Goal: Entertainment & Leisure: Consume media (video, audio)

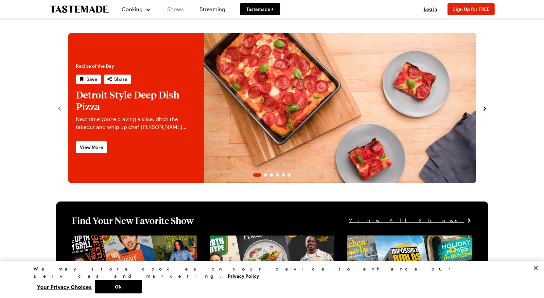
click at [175, 8] on link "Shows" at bounding box center [176, 9] width 30 height 18
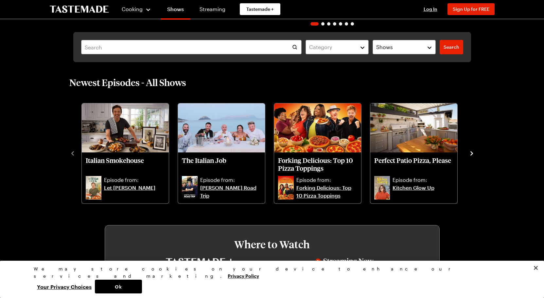
scroll to position [161, 0]
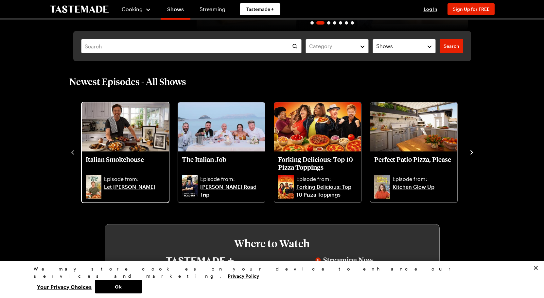
click at [131, 128] on img "Italian Smokehouse" at bounding box center [125, 126] width 87 height 49
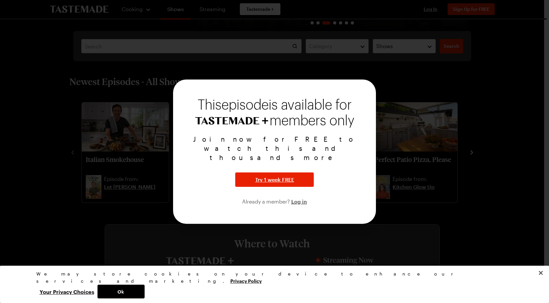
click at [139, 250] on div at bounding box center [274, 151] width 549 height 303
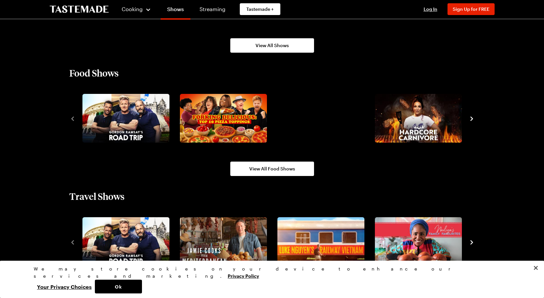
scroll to position [557, 0]
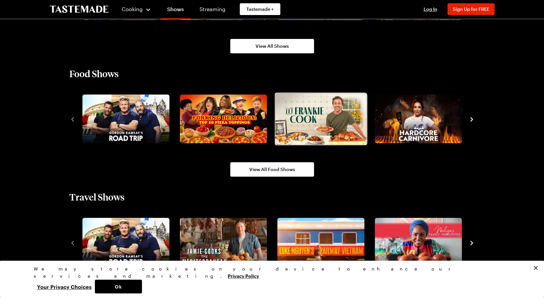
click at [317, 117] on img "3 / 10" at bounding box center [320, 118] width 91 height 51
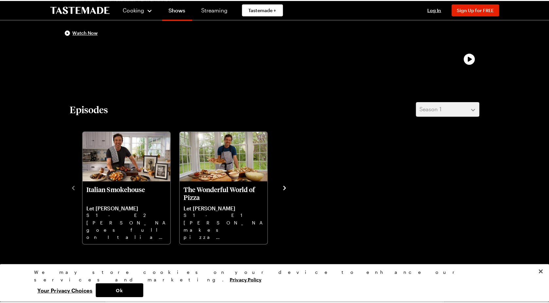
scroll to position [131, 0]
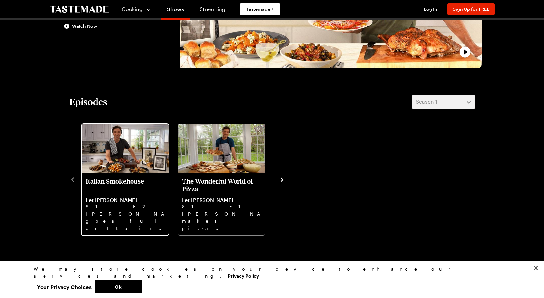
click at [122, 158] on img "Italian Smokehouse" at bounding box center [125, 148] width 87 height 49
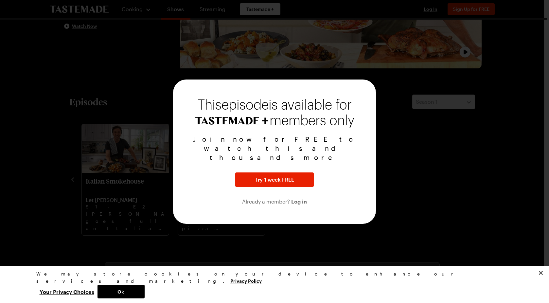
click at [448, 188] on div at bounding box center [274, 151] width 549 height 303
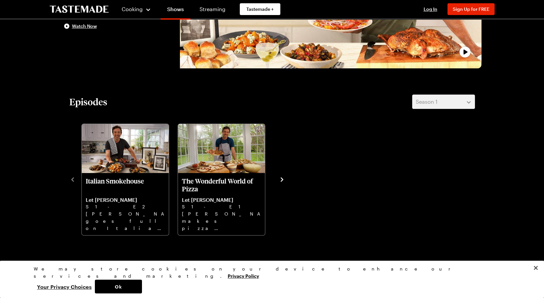
click at [95, 285] on button "Your Privacy Choices" at bounding box center [64, 287] width 61 height 14
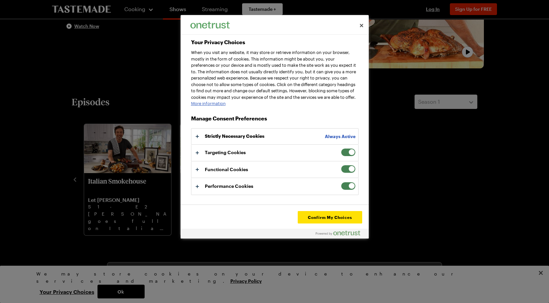
click at [280, 154] on button "Your Privacy Choices" at bounding box center [274, 153] width 167 height 16
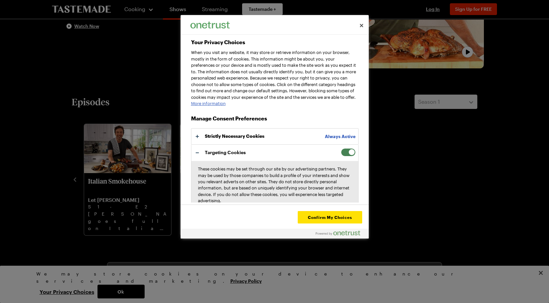
click at [344, 156] on span "Your Privacy Choices" at bounding box center [348, 152] width 15 height 8
click at [341, 148] on input "Targeting Cookies" at bounding box center [341, 148] width 0 height 0
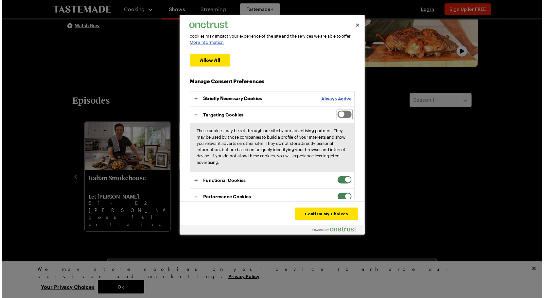
scroll to position [70, 0]
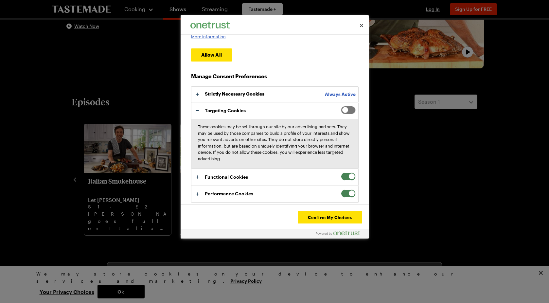
click at [345, 177] on span "Your Privacy Choices" at bounding box center [348, 176] width 15 height 8
click at [341, 172] on input "Functional Cookies" at bounding box center [341, 172] width 0 height 0
click at [345, 190] on span "Your Privacy Choices" at bounding box center [348, 193] width 15 height 8
click at [341, 189] on input "Performance Cookies" at bounding box center [341, 189] width 0 height 0
click at [345, 217] on button "Confirm My Choices" at bounding box center [330, 217] width 64 height 12
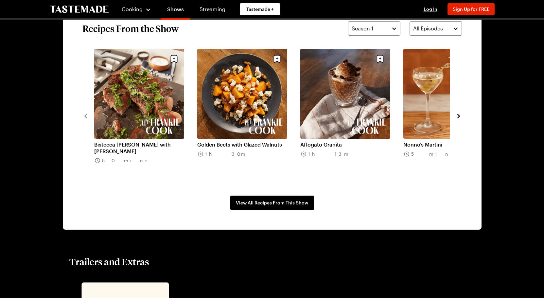
scroll to position [514, 0]
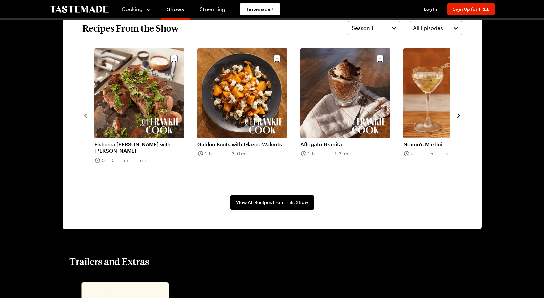
click at [416, 141] on link "Nonno’s Martini" at bounding box center [448, 144] width 90 height 7
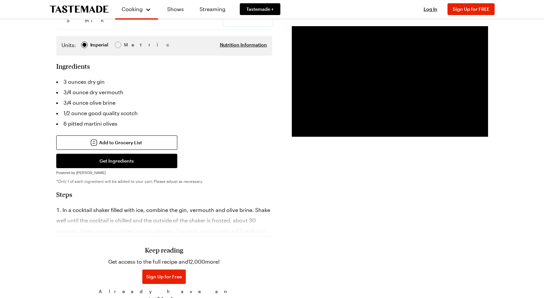
scroll to position [141, 0]
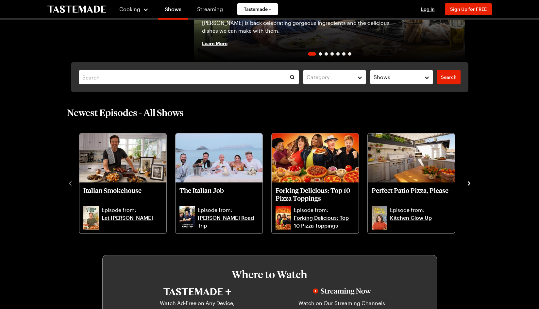
scroll to position [139, 0]
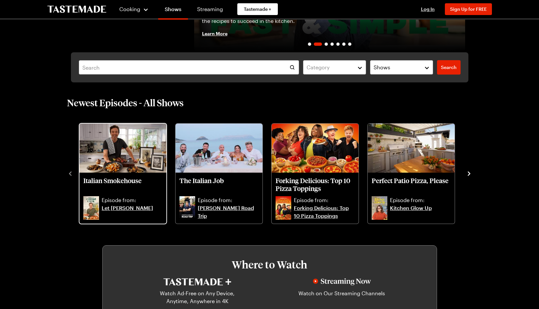
click at [120, 207] on link "Let [PERSON_NAME]" at bounding box center [132, 212] width 61 height 16
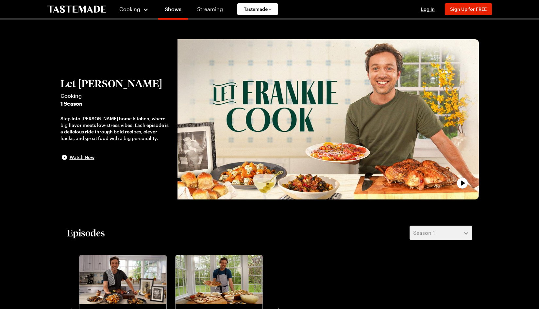
click at [107, 82] on h2 "Let [PERSON_NAME]" at bounding box center [116, 84] width 111 height 12
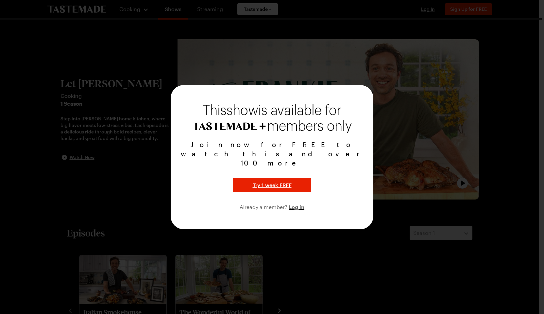
click at [144, 169] on div at bounding box center [272, 157] width 544 height 314
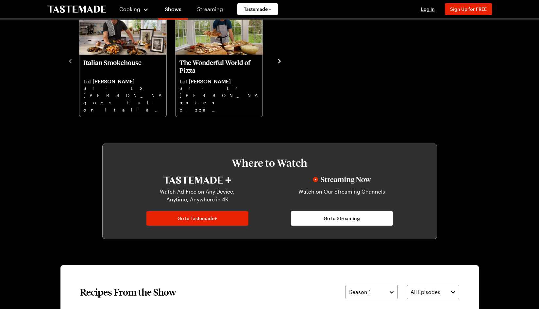
scroll to position [242, 0]
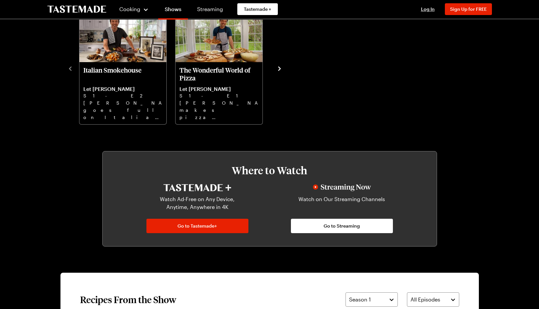
click at [281, 69] on icon "navigate to next item" at bounding box center [279, 68] width 7 height 7
